Goal: Answer question/provide support: Answer question/provide support

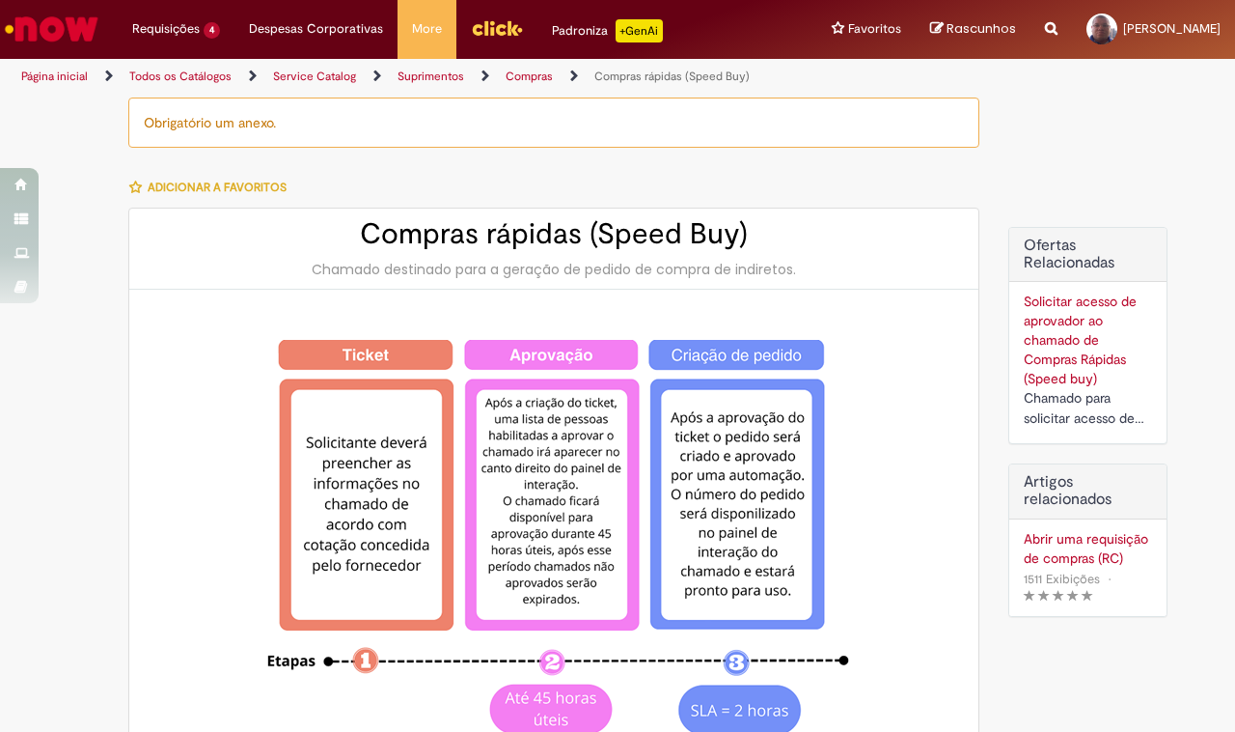
type input "********"
type input "**********"
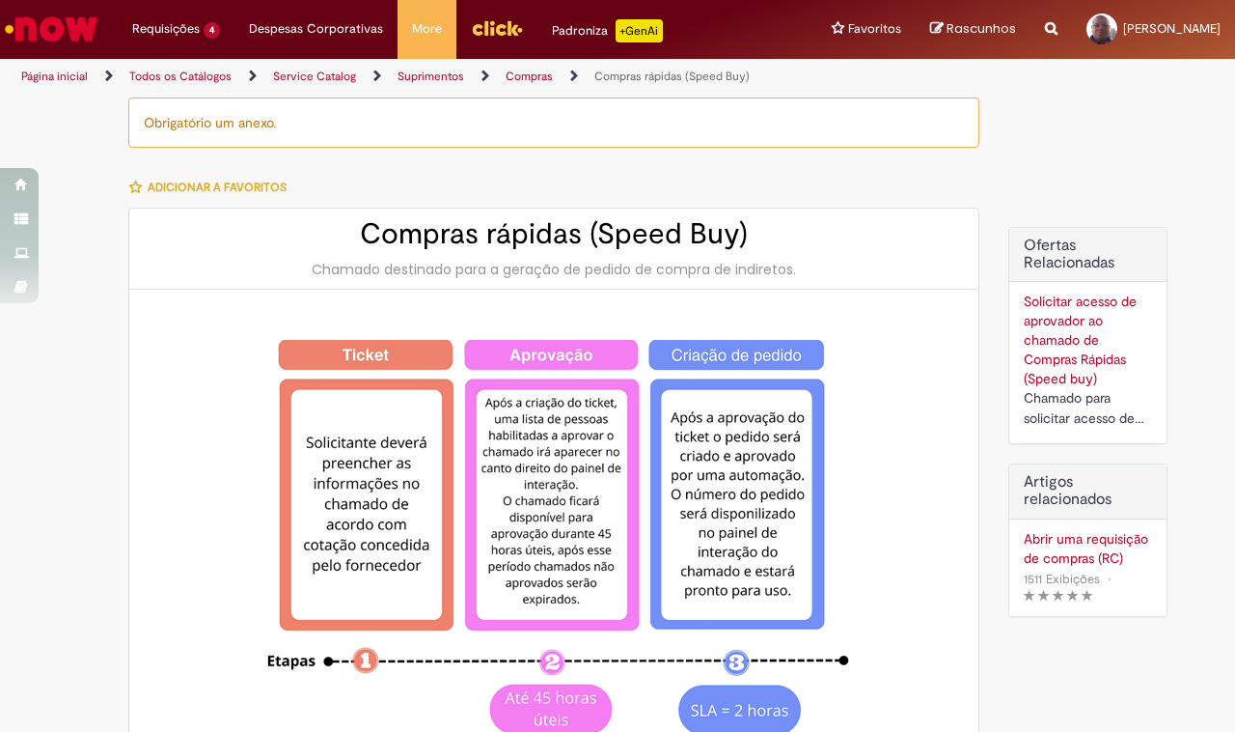
type input "****"
type input "**********"
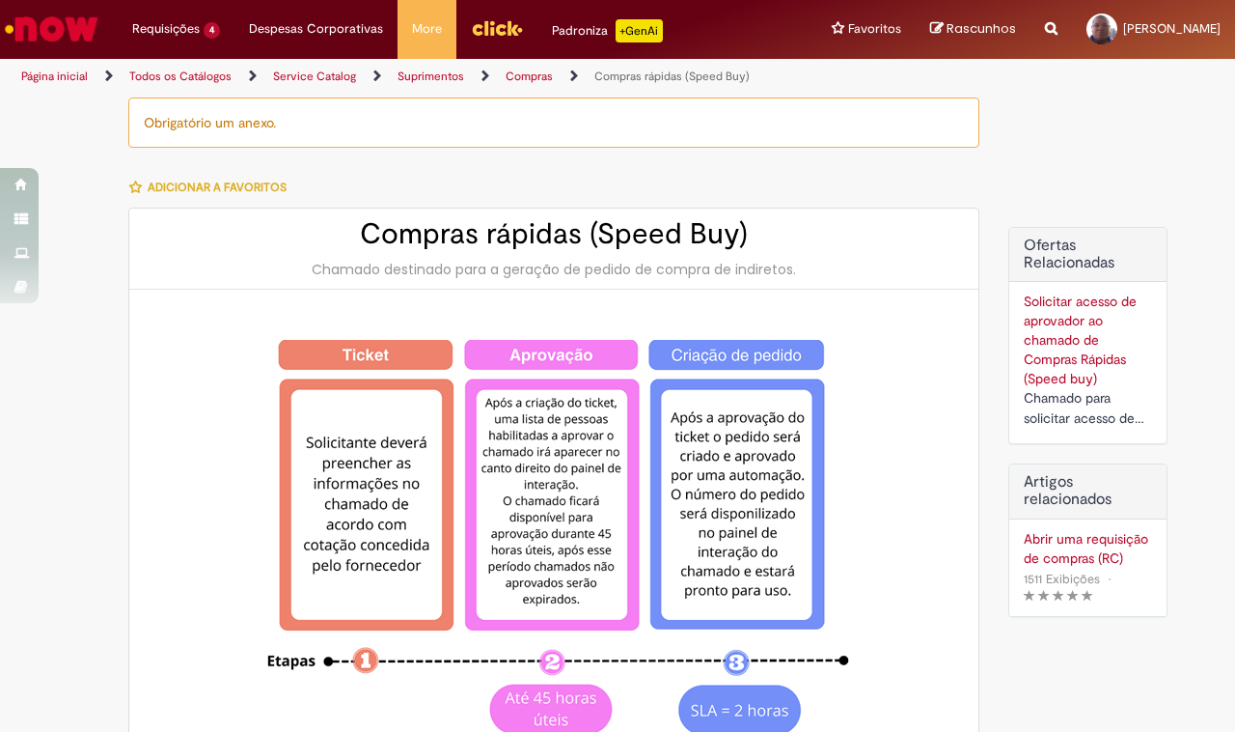
type input "**********"
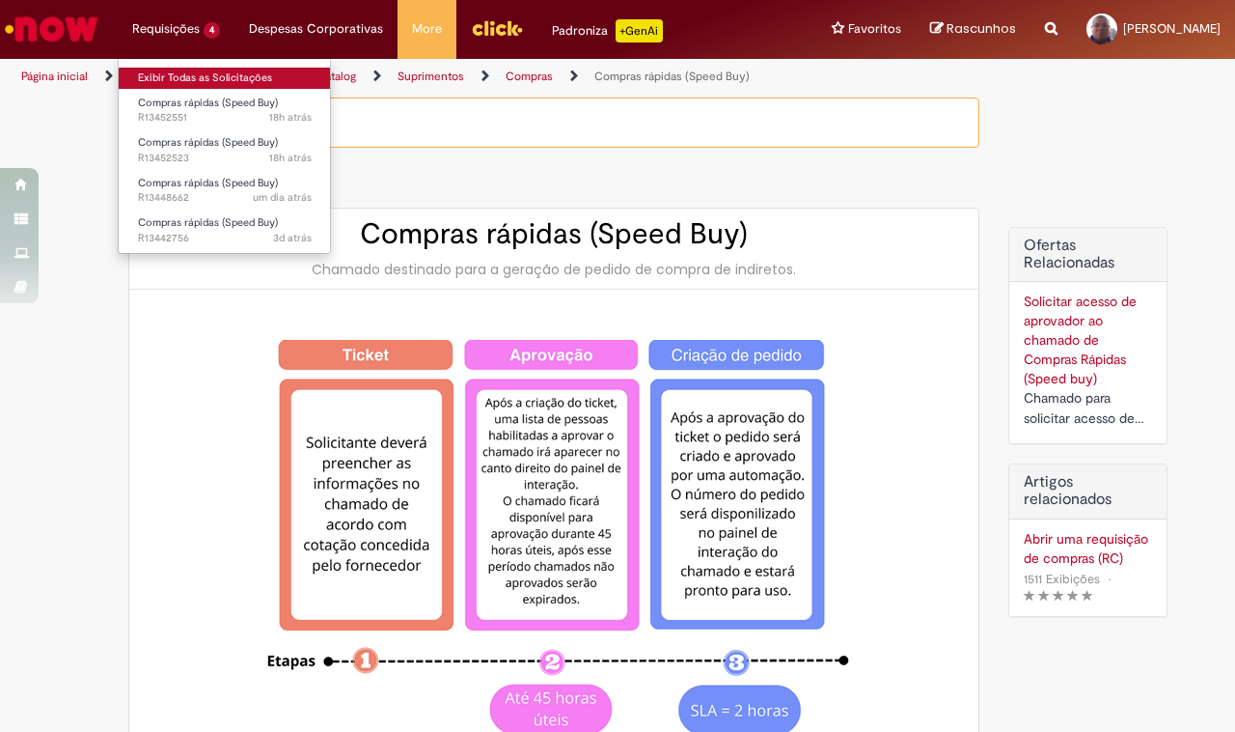
click at [165, 75] on link "Exibir Todas as Solicitações" at bounding box center [225, 78] width 212 height 21
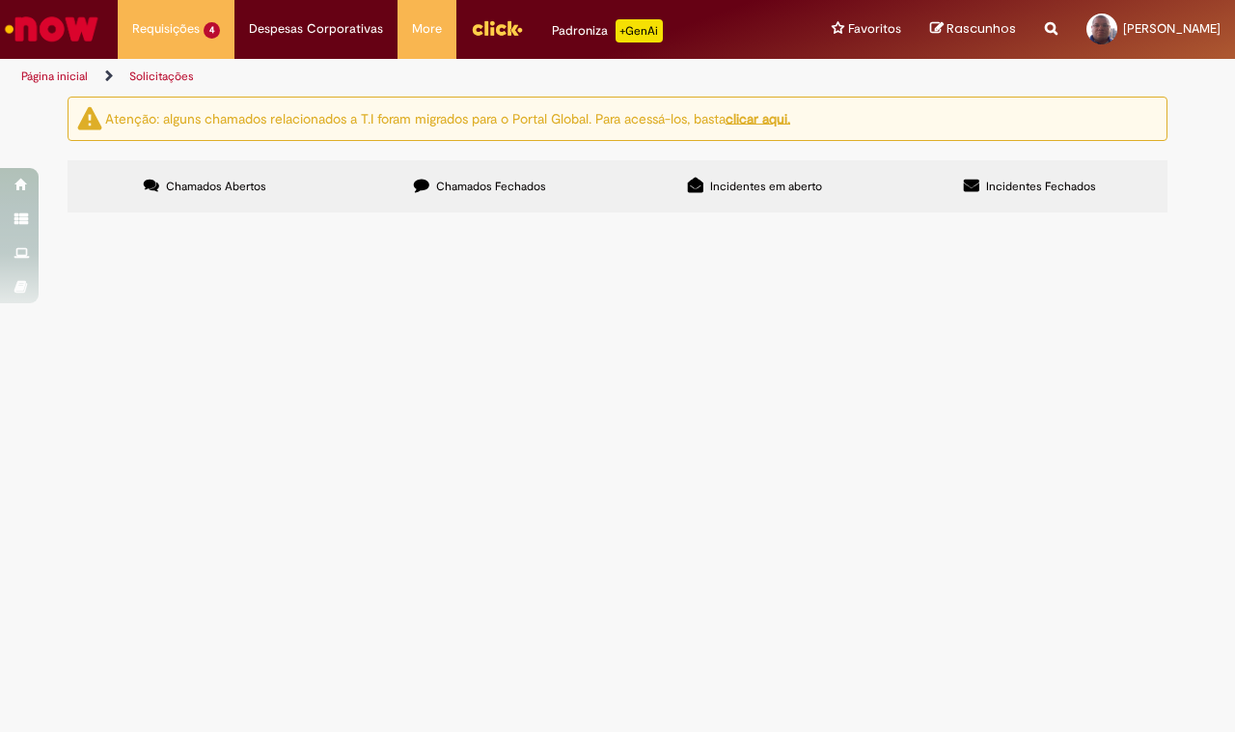
click at [0, 0] on span "R13452523" at bounding box center [0, 0] width 0 height 0
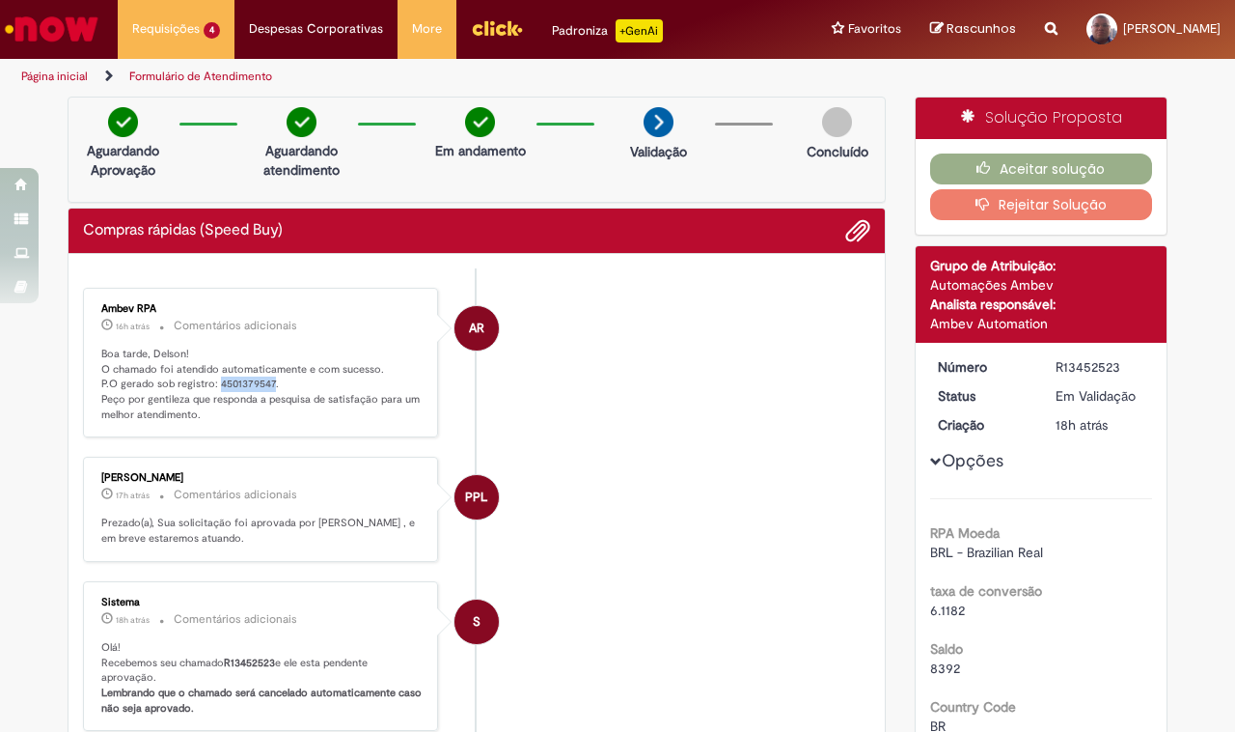
drag, startPoint x: 262, startPoint y: 384, endPoint x: 208, endPoint y: 387, distance: 54.1
click at [208, 387] on p "Boa tarde, Delson! O chamado foi atendido automaticamente e com sucesso. P.O ge…" at bounding box center [261, 385] width 321 height 76
copy p "4501379547"
click at [1025, 161] on button "Aceitar solução" at bounding box center [1041, 168] width 223 height 31
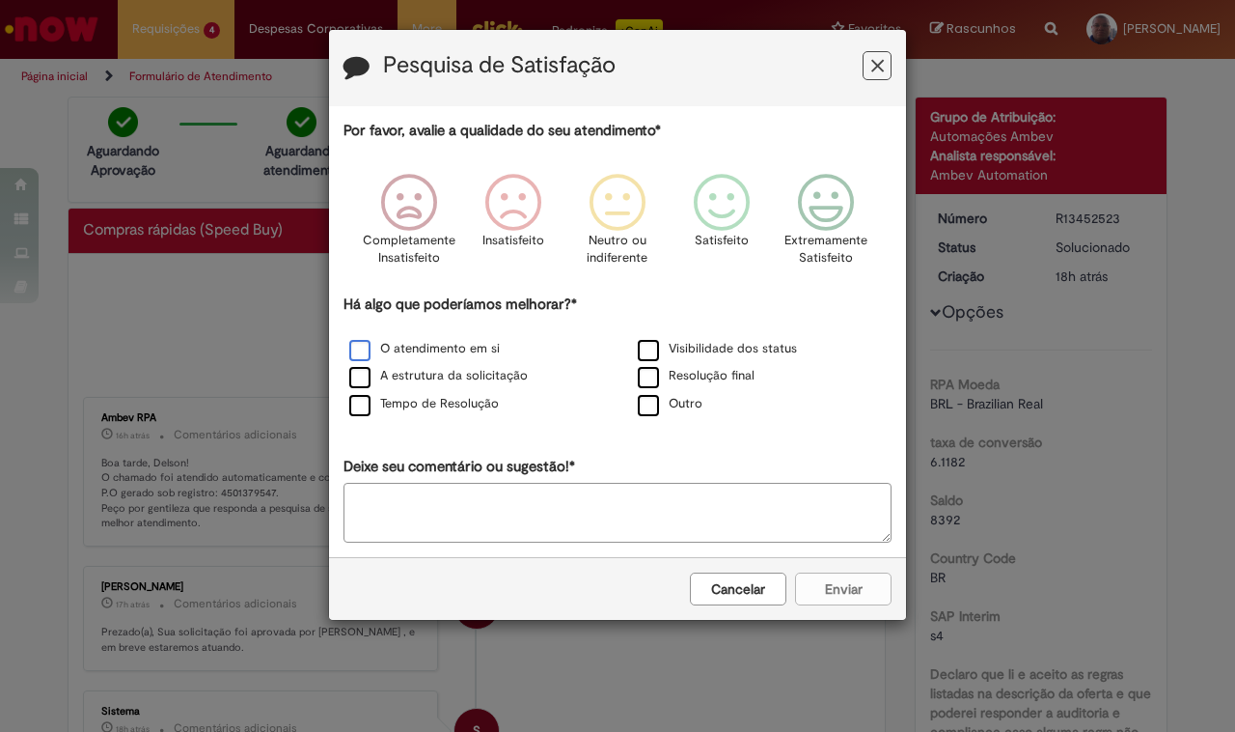
click at [357, 354] on label "O atendimento em si" at bounding box center [424, 349] width 151 height 18
click at [750, 214] on icon "Feedback" at bounding box center [722, 203] width 72 height 58
click at [846, 596] on button "Enviar" at bounding box center [843, 588] width 97 height 33
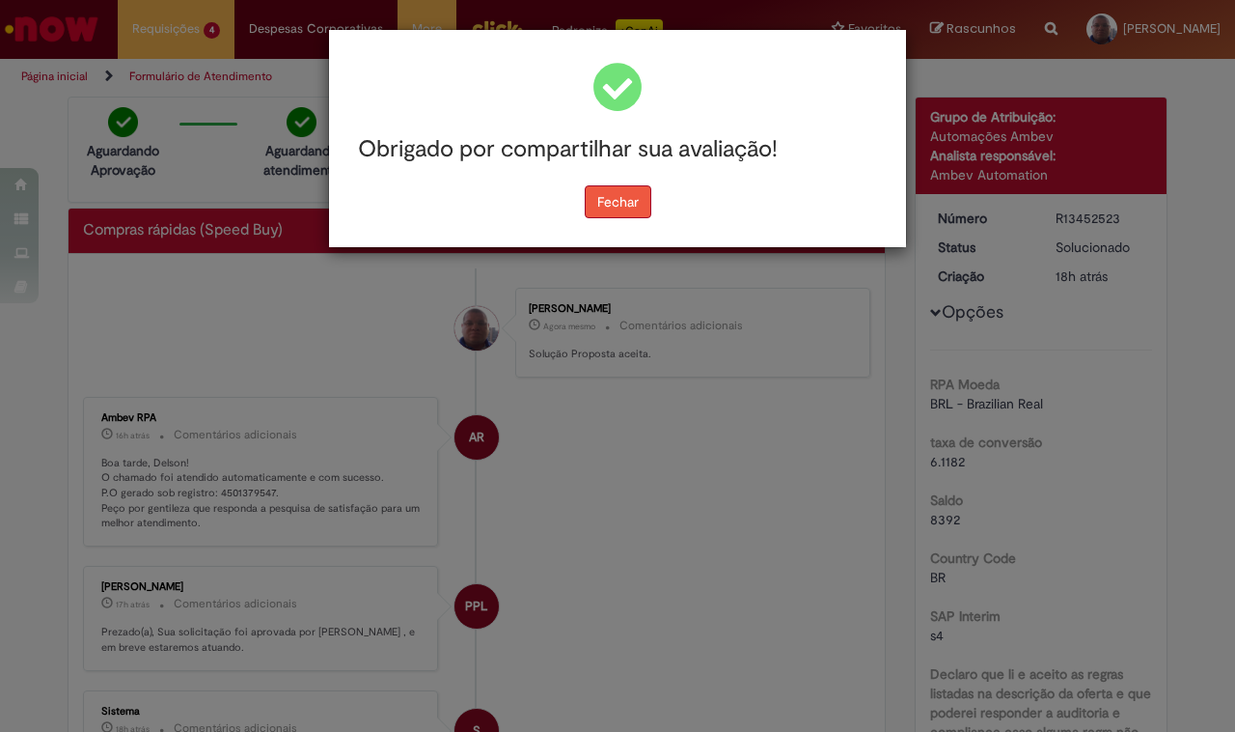
click at [630, 203] on button "Fechar" at bounding box center [618, 201] width 67 height 33
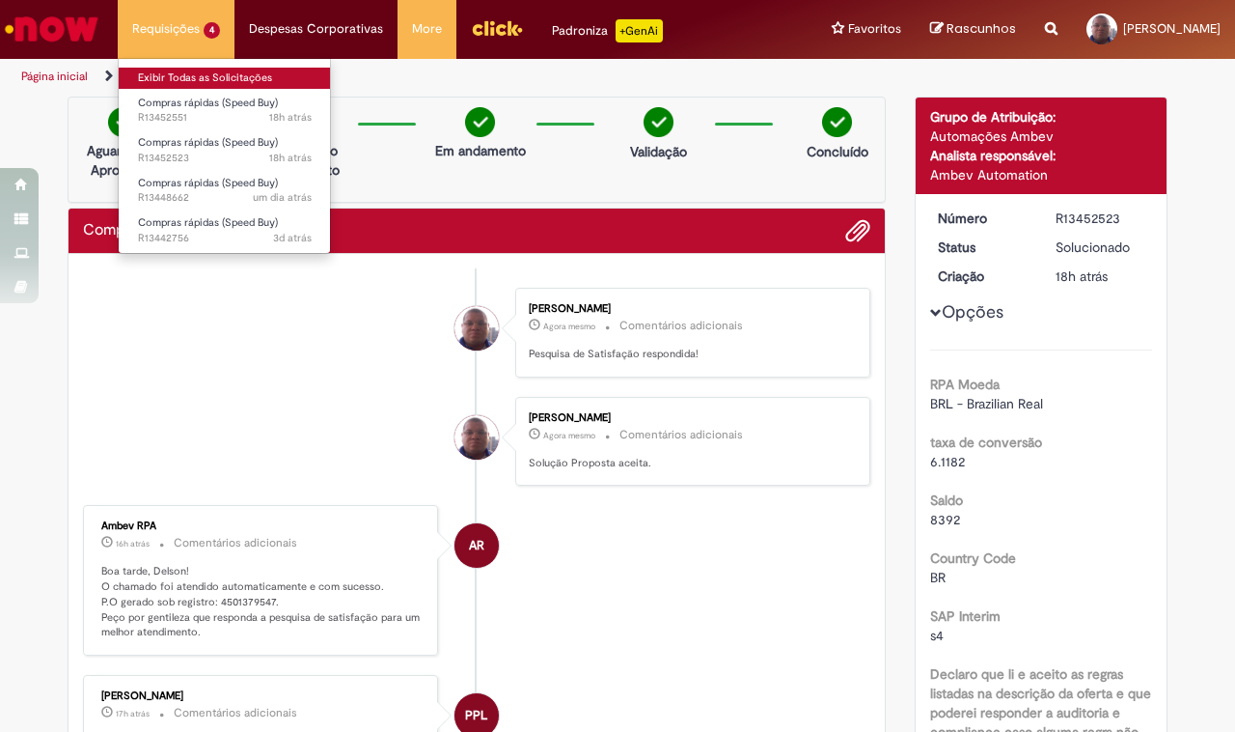
click at [170, 78] on link "Exibir Todas as Solicitações" at bounding box center [225, 78] width 212 height 21
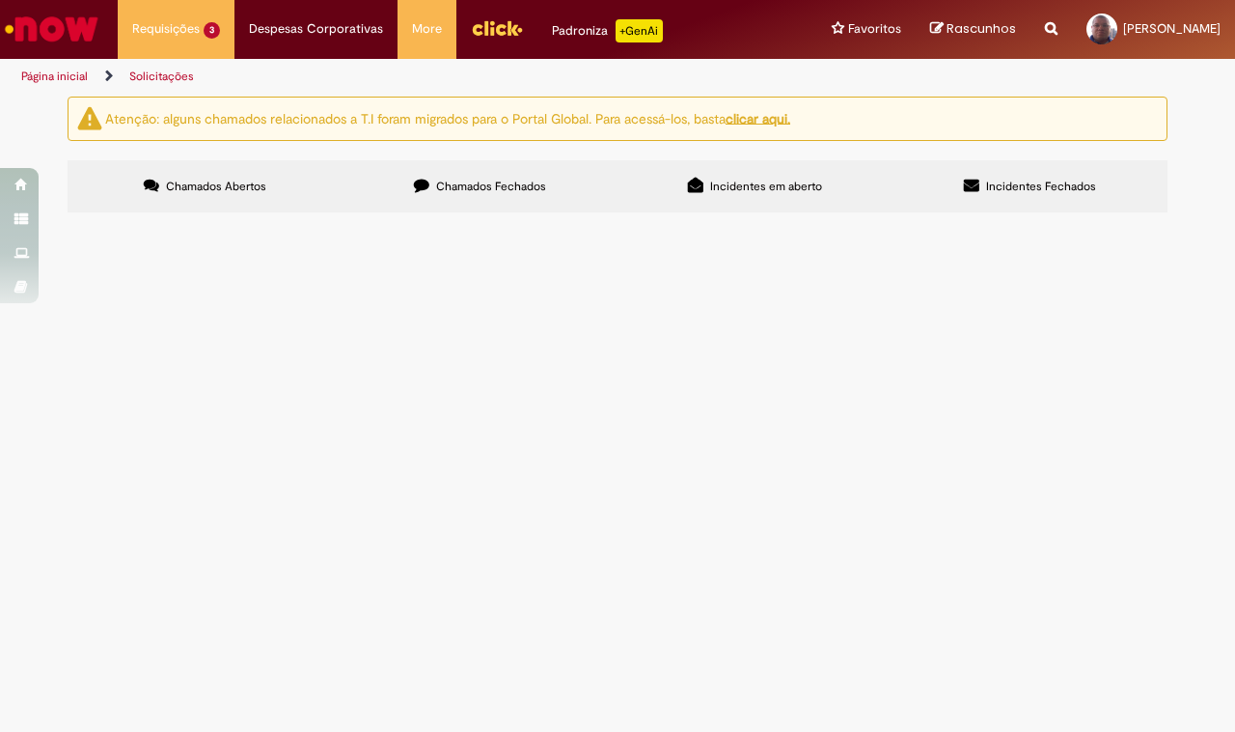
click at [0, 0] on span "R13448662" at bounding box center [0, 0] width 0 height 0
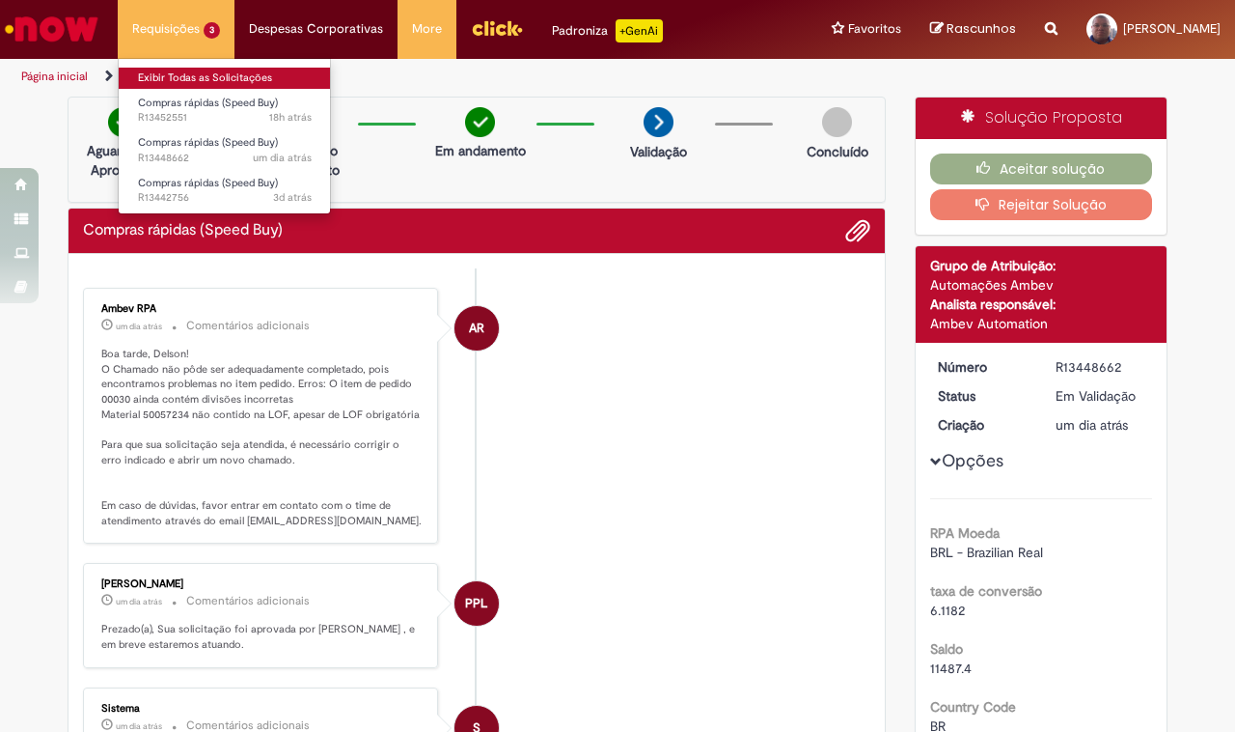
click at [175, 79] on link "Exibir Todas as Solicitações" at bounding box center [225, 78] width 212 height 21
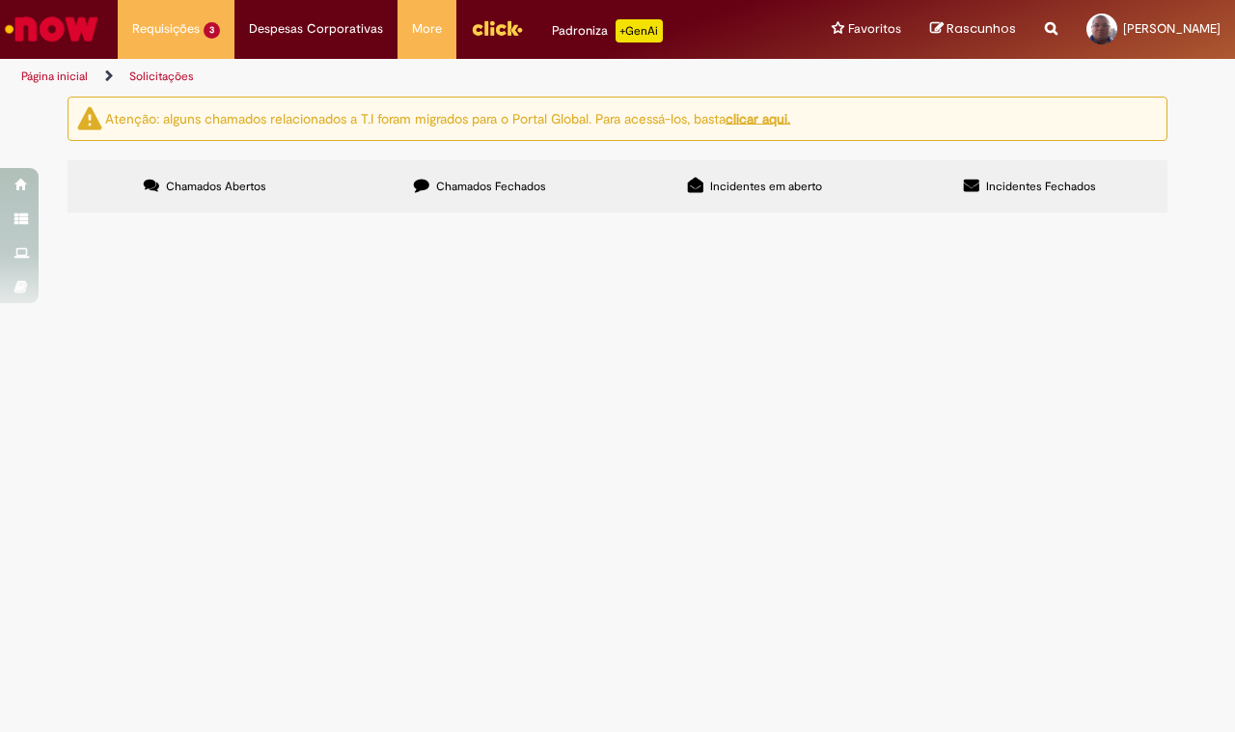
click at [0, 0] on span "R13452551" at bounding box center [0, 0] width 0 height 0
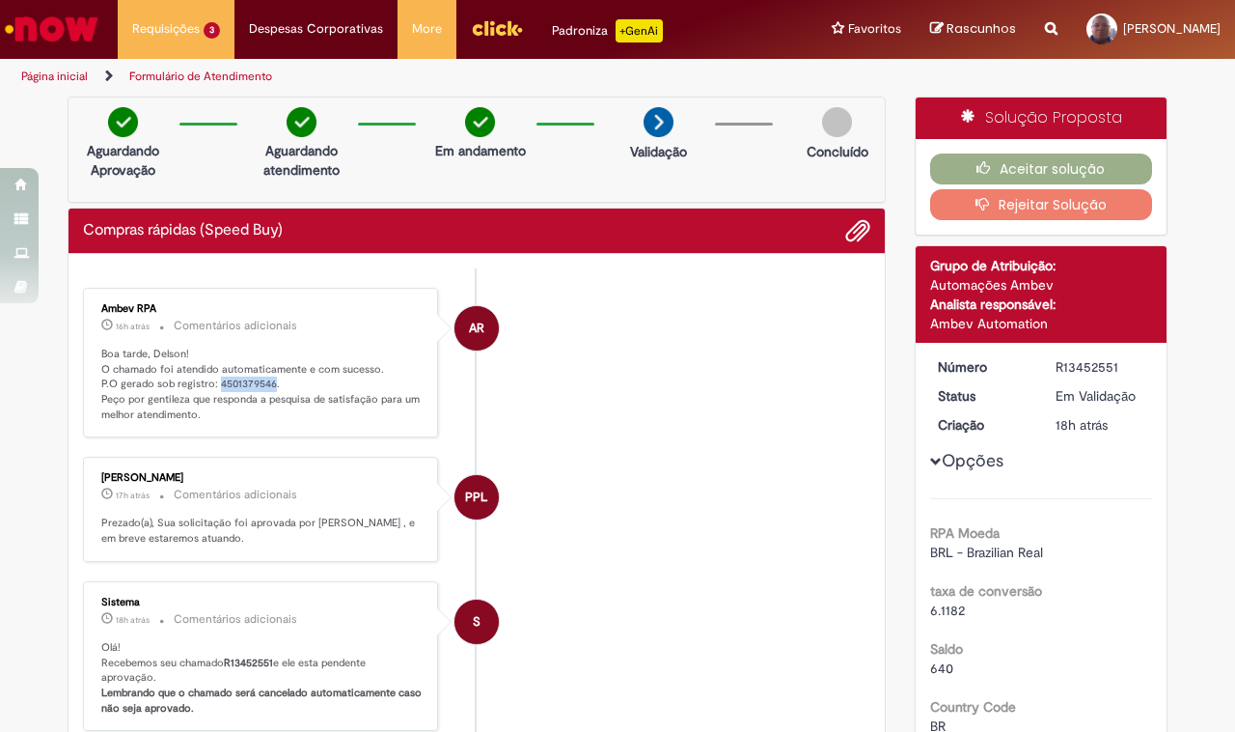
drag, startPoint x: 263, startPoint y: 379, endPoint x: 208, endPoint y: 389, distance: 54.9
click at [208, 389] on p "Boa tarde, Delson! O chamado foi atendido automaticamente e com sucesso. P.O ge…" at bounding box center [261, 385] width 321 height 76
copy p "4501379546"
click at [1028, 172] on button "Aceitar solução" at bounding box center [1041, 168] width 223 height 31
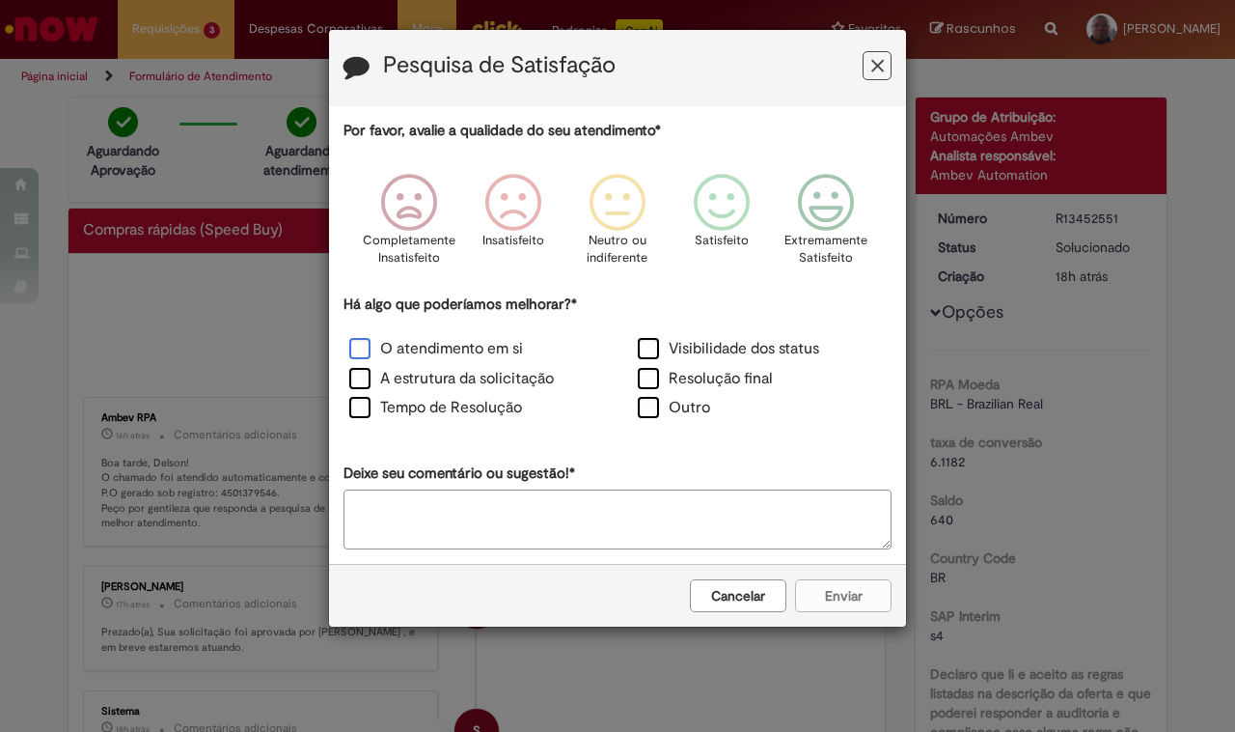
click at [368, 352] on label "O atendimento em si" at bounding box center [436, 349] width 174 height 22
click at [736, 208] on icon "Feedback" at bounding box center [722, 203] width 72 height 58
click at [846, 594] on button "Enviar" at bounding box center [843, 595] width 97 height 33
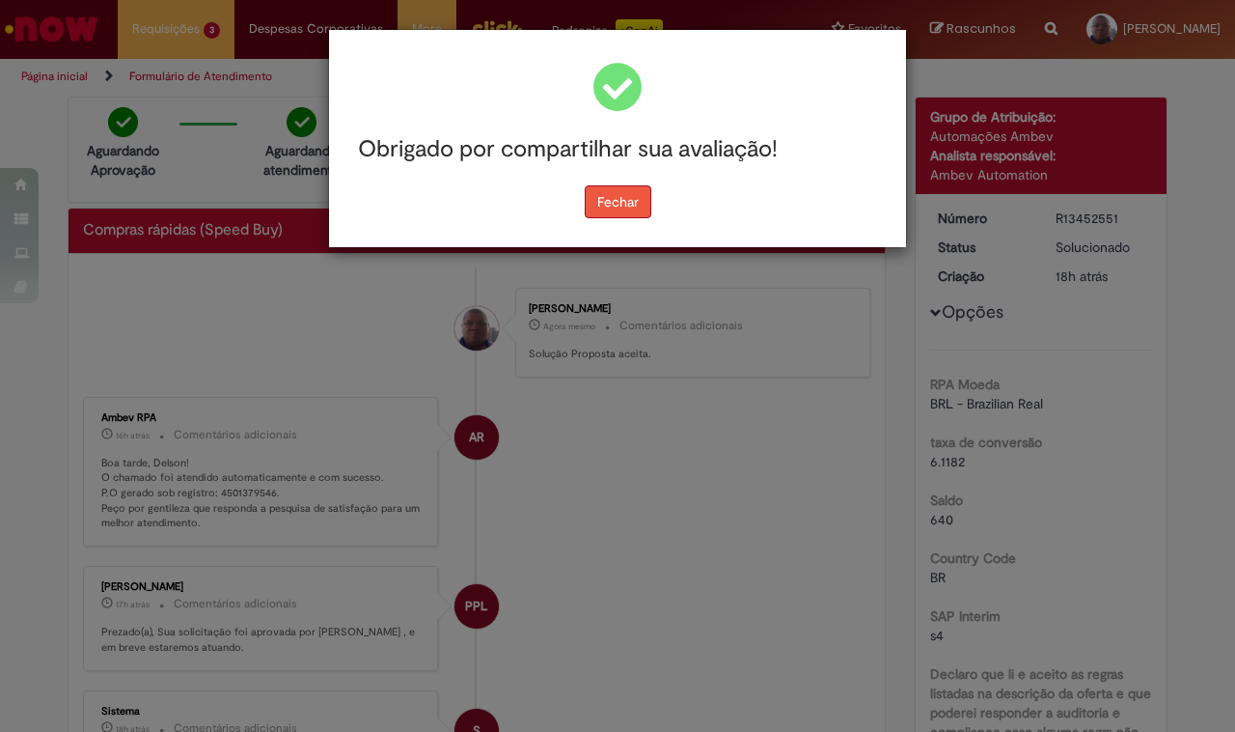
click at [632, 189] on button "Fechar" at bounding box center [618, 201] width 67 height 33
